Goal: Task Accomplishment & Management: Manage account settings

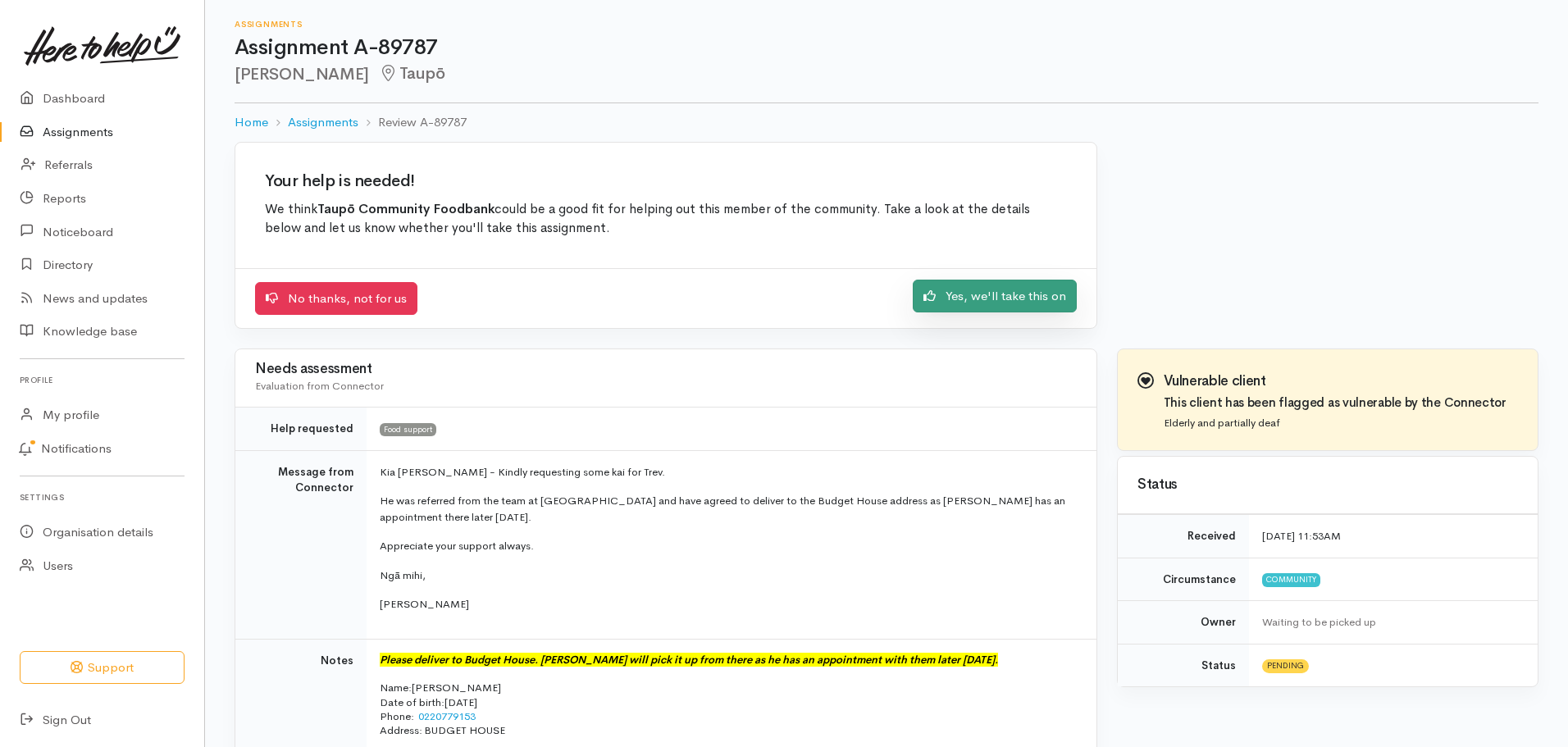
click at [1017, 293] on link "Yes, we'll take this on" at bounding box center [995, 296] width 164 height 33
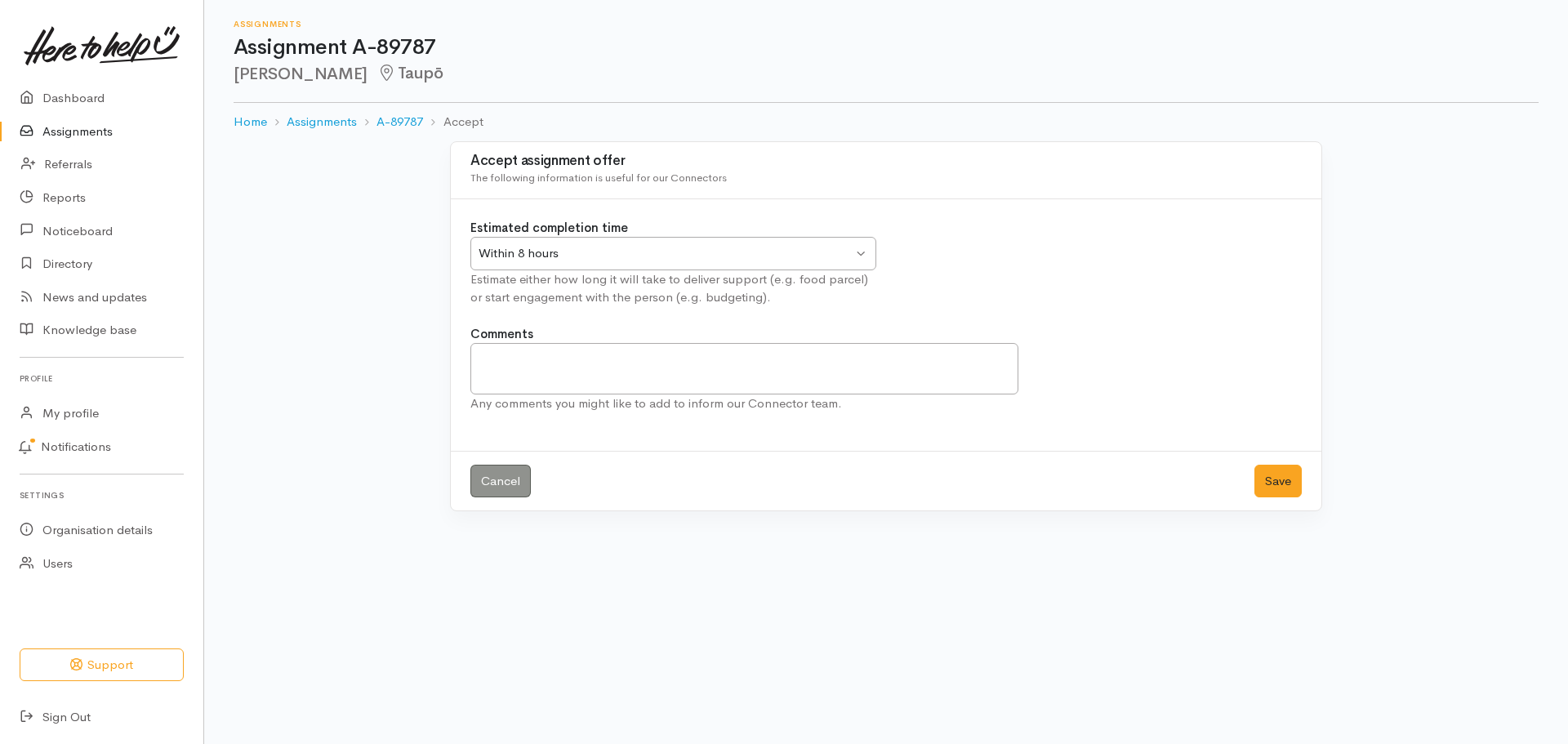
click at [861, 253] on div "Within 8 hours Within 8 hours" at bounding box center [673, 253] width 405 height 33
click at [1272, 481] on button "Save" at bounding box center [1278, 481] width 48 height 33
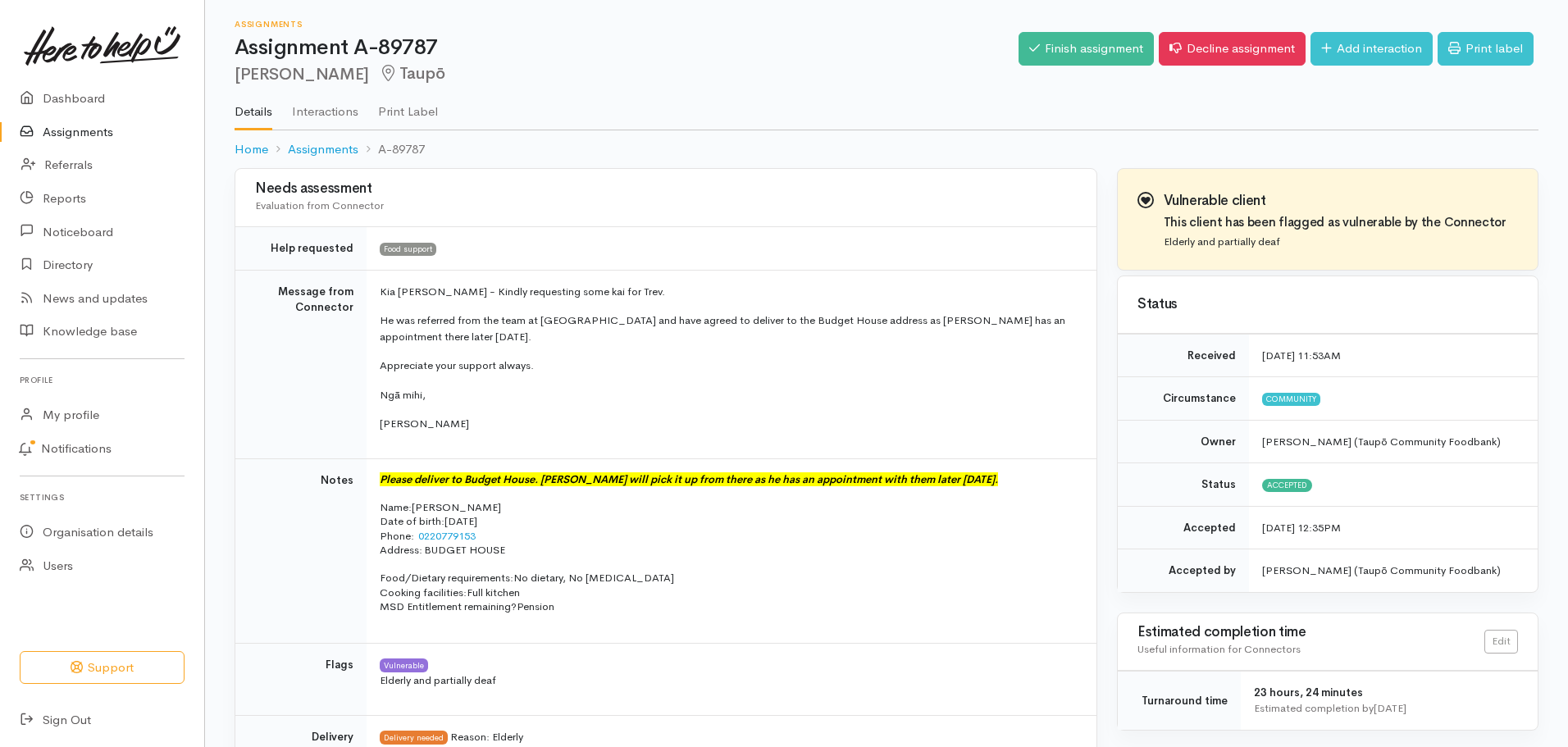
click at [75, 129] on link "Assignments" at bounding box center [102, 132] width 204 height 33
